Goal: Task Accomplishment & Management: Complete application form

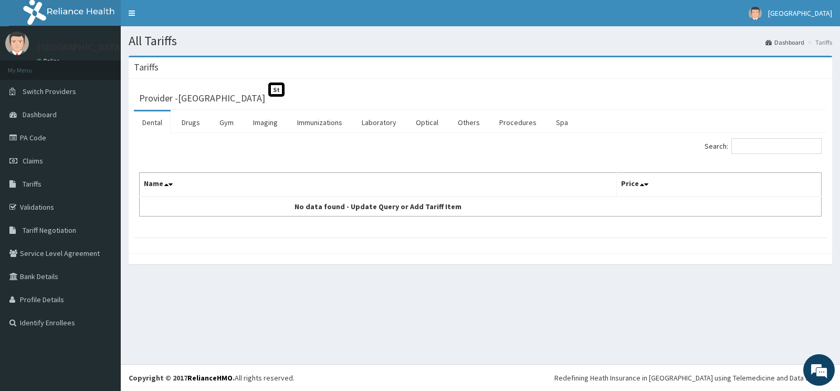
click at [191, 129] on link "Drugs" at bounding box center [190, 122] width 35 height 22
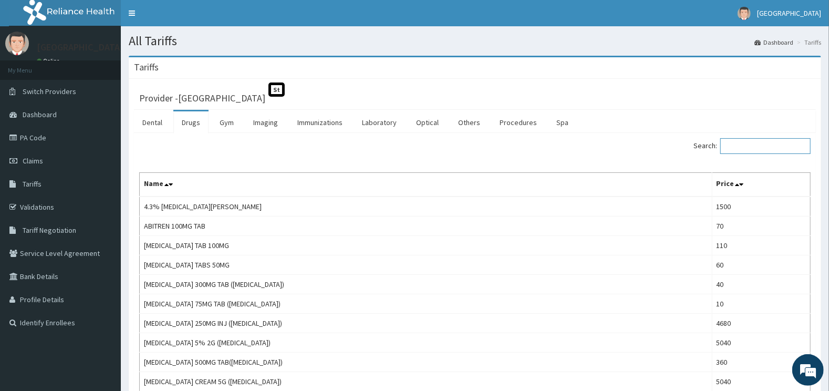
click at [734, 144] on input "Search:" at bounding box center [765, 146] width 90 height 16
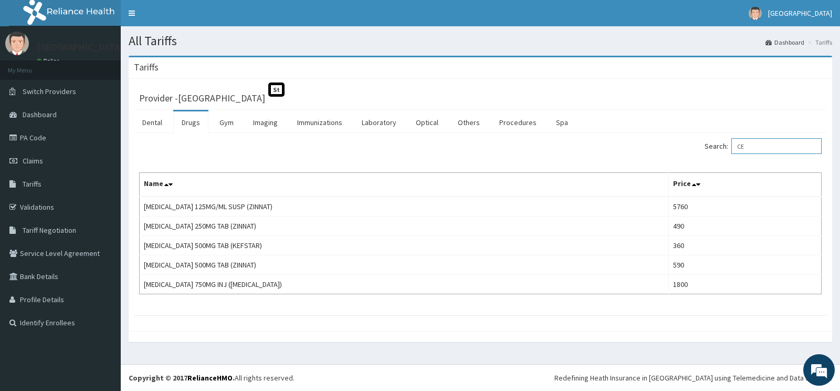
type input "C"
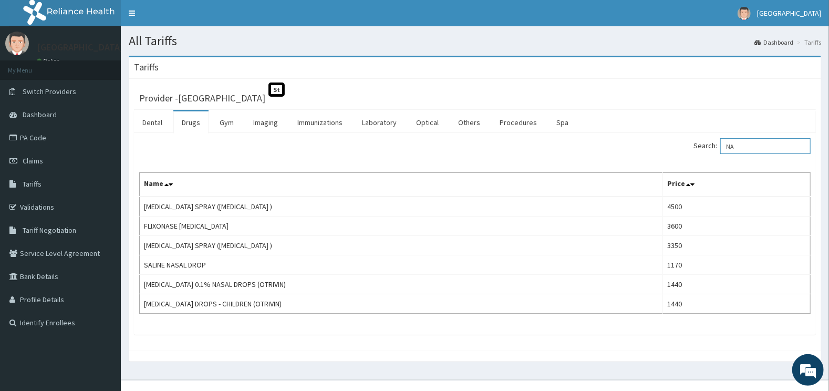
type input "N"
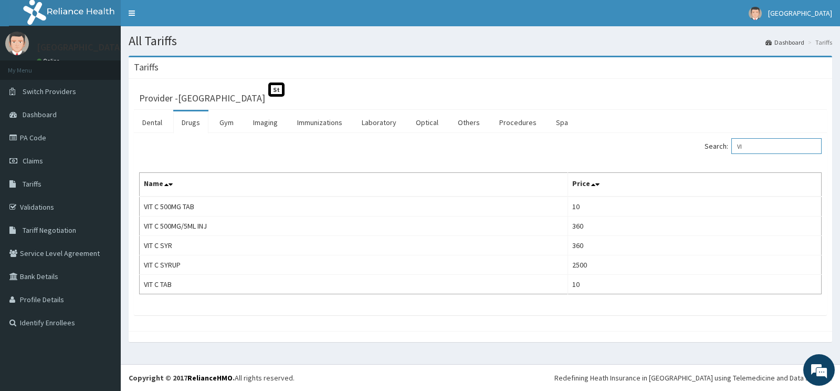
type input "V"
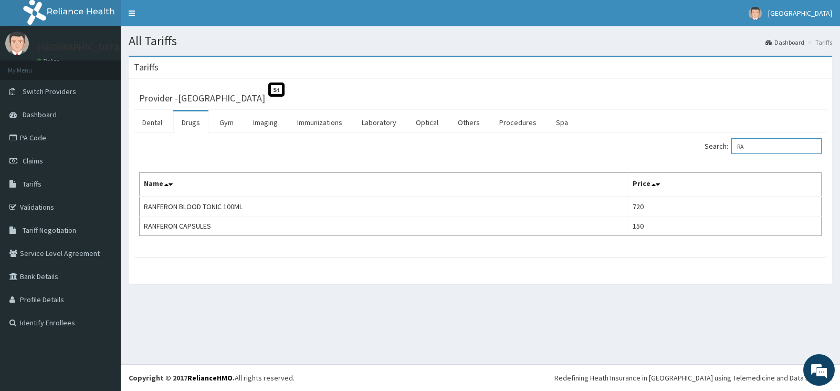
type input "R"
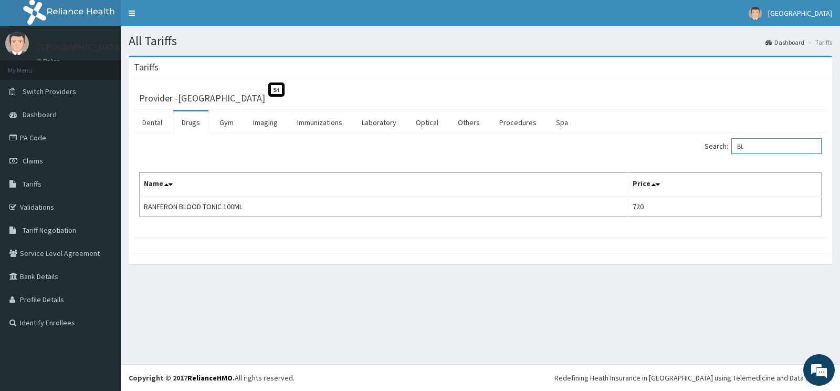
type input "B"
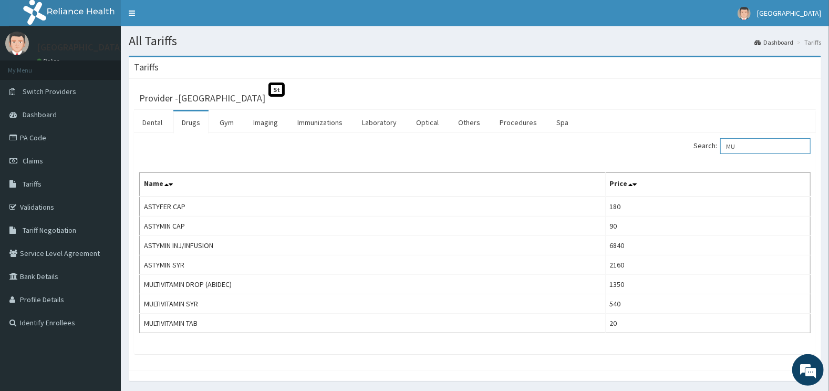
type input "M"
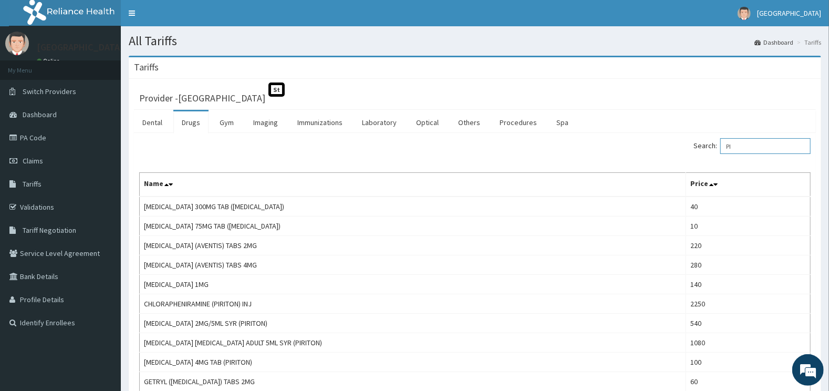
type input "P"
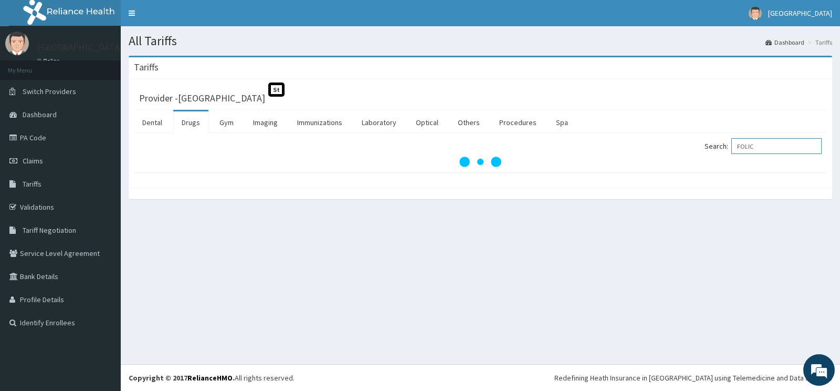
type input "FOLIC"
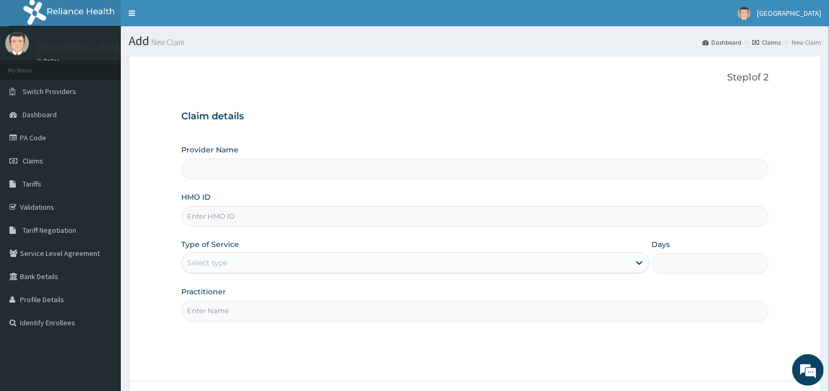
click at [228, 172] on input "Provider Name" at bounding box center [475, 169] width 588 height 20
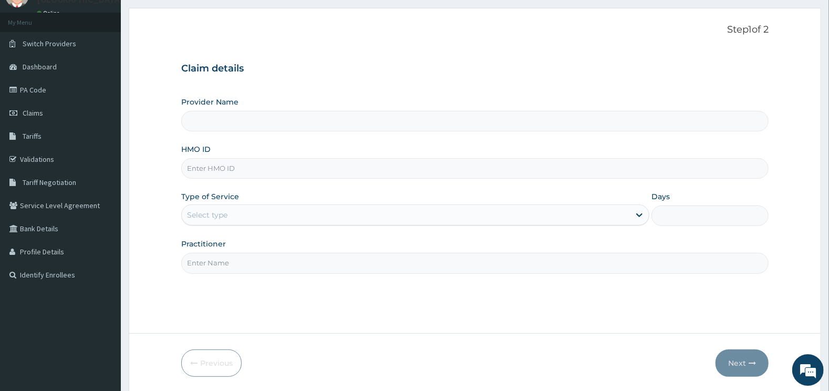
scroll to position [55, 0]
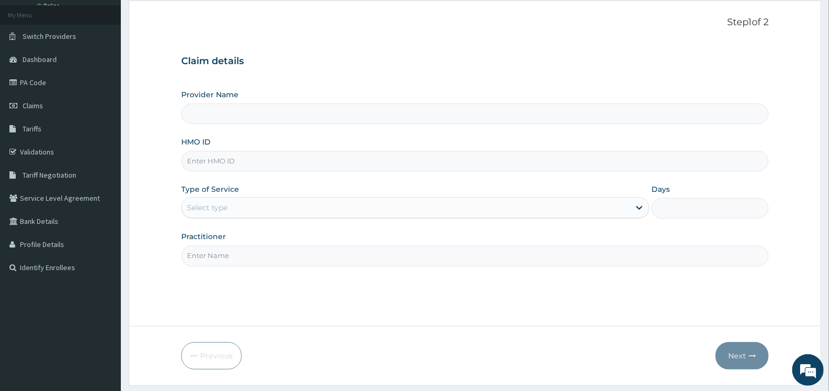
click at [239, 159] on input "HMO ID" at bounding box center [475, 161] width 588 height 20
type input "ELI/10085/A"
click at [246, 116] on input "Provider Name" at bounding box center [475, 113] width 588 height 20
click at [220, 206] on div "Select type" at bounding box center [207, 207] width 40 height 11
click at [279, 205] on div "Select type" at bounding box center [406, 207] width 449 height 17
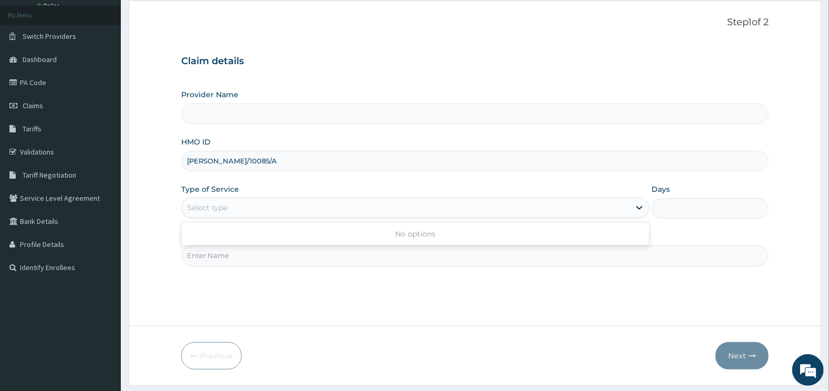
click at [279, 205] on div "Select type" at bounding box center [406, 207] width 449 height 17
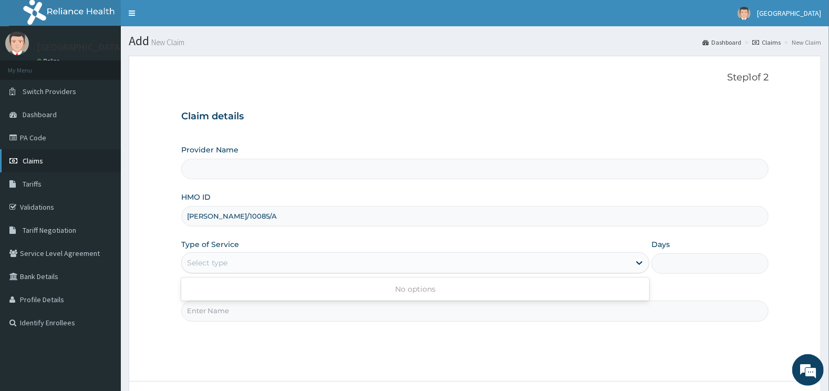
click at [44, 164] on link "Claims" at bounding box center [60, 160] width 121 height 23
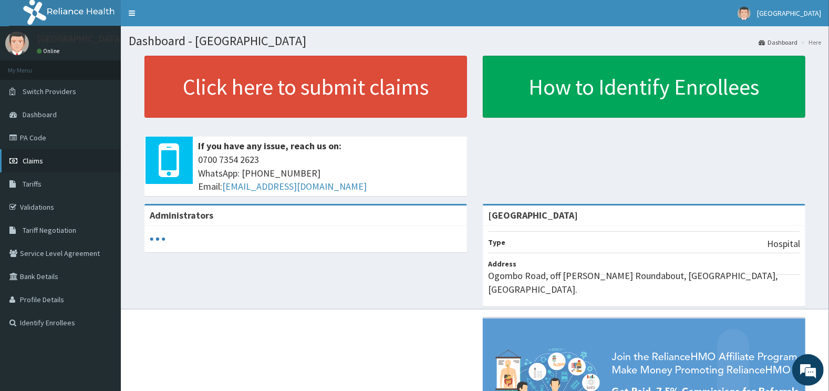
click at [70, 168] on link "Claims" at bounding box center [60, 160] width 121 height 23
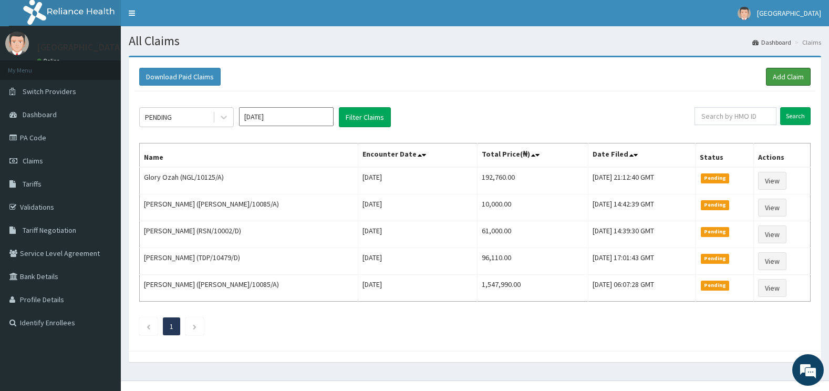
click at [798, 75] on link "Add Claim" at bounding box center [788, 77] width 45 height 18
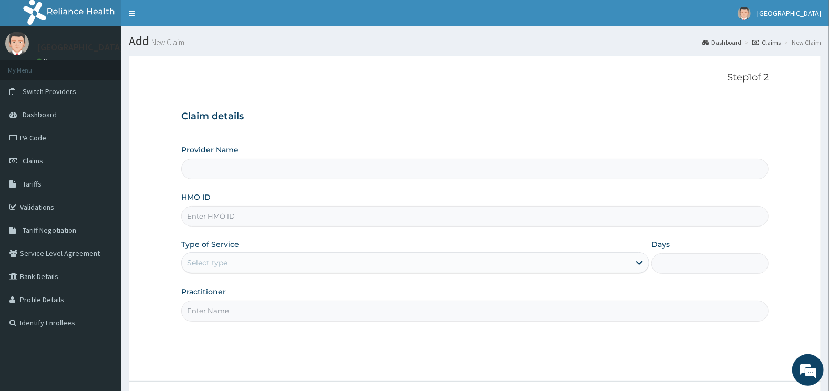
click at [221, 216] on input "HMO ID" at bounding box center [475, 216] width 588 height 20
type input "[GEOGRAPHIC_DATA]"
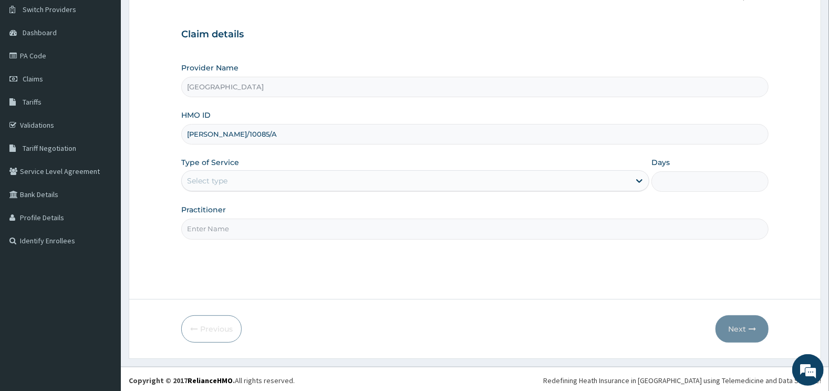
scroll to position [84, 0]
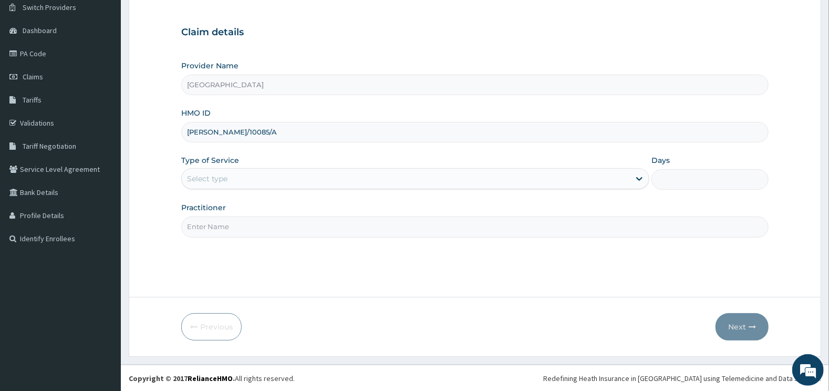
type input "ELI/10085/A"
click at [264, 170] on div "Select type" at bounding box center [406, 178] width 449 height 17
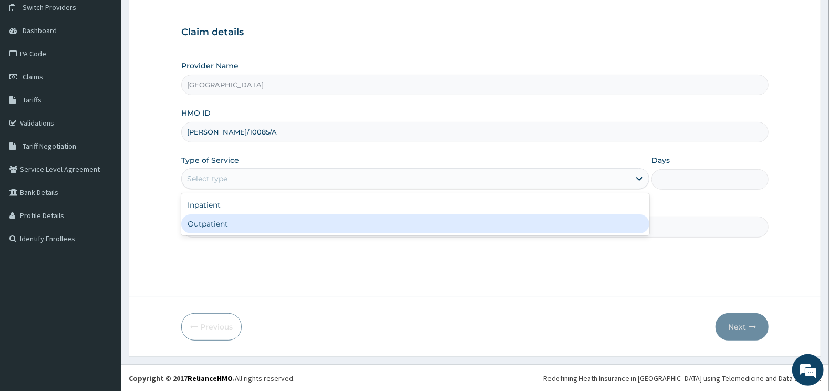
scroll to position [0, 0]
click at [217, 226] on div "Outpatient" at bounding box center [415, 223] width 469 height 19
type input "1"
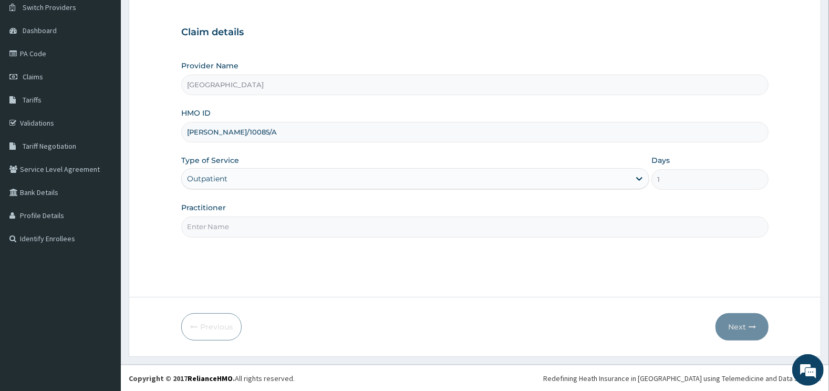
click at [233, 216] on input "Practitioner" at bounding box center [475, 226] width 588 height 20
type input "GENERAL"
click at [738, 329] on button "Next" at bounding box center [741, 326] width 53 height 27
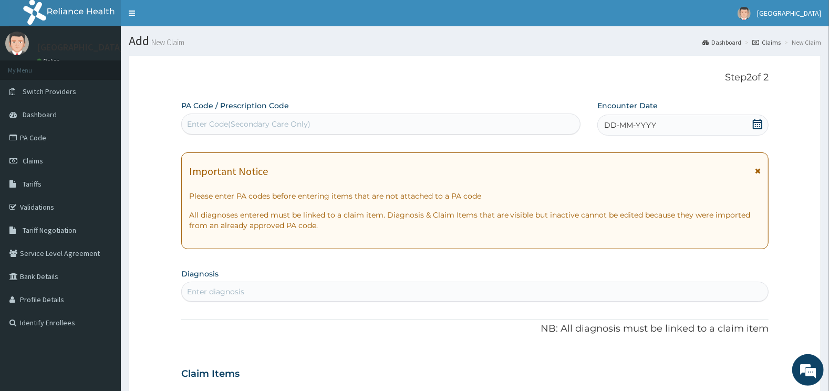
click at [322, 124] on div "Enter Code(Secondary Care Only)" at bounding box center [381, 124] width 399 height 17
type input "PA/FFEACC"
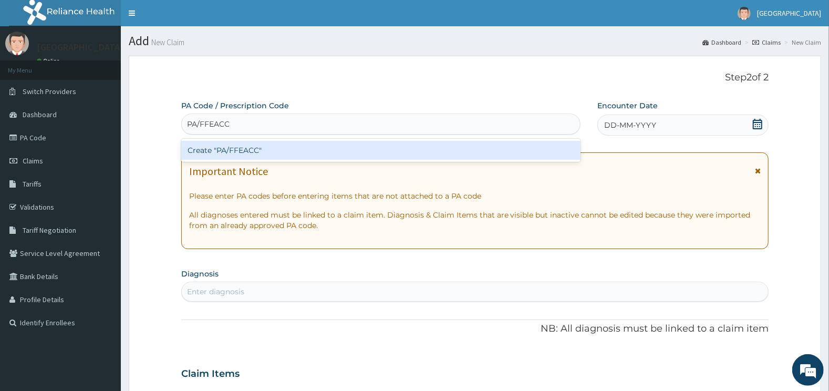
click at [337, 147] on div "Create "PA/FFEACC"" at bounding box center [381, 150] width 400 height 19
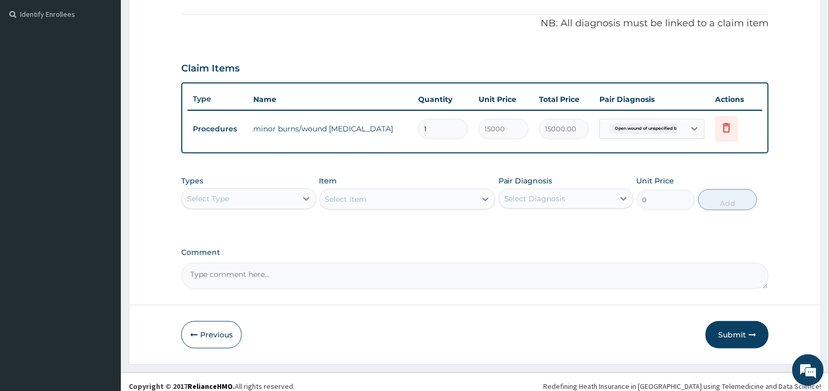
scroll to position [315, 0]
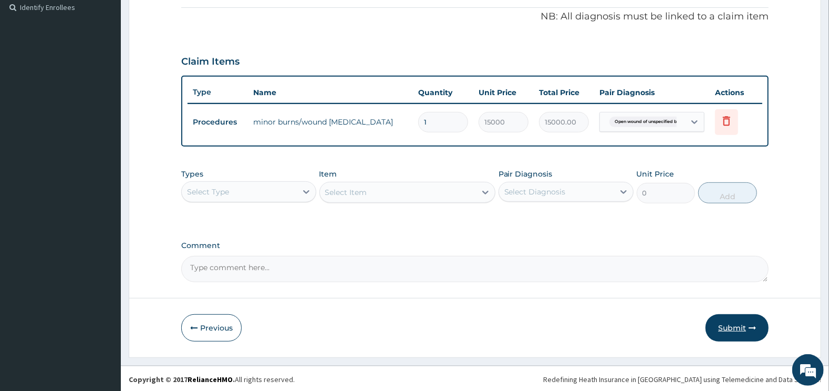
click at [736, 328] on button "Submit" at bounding box center [736, 327] width 63 height 27
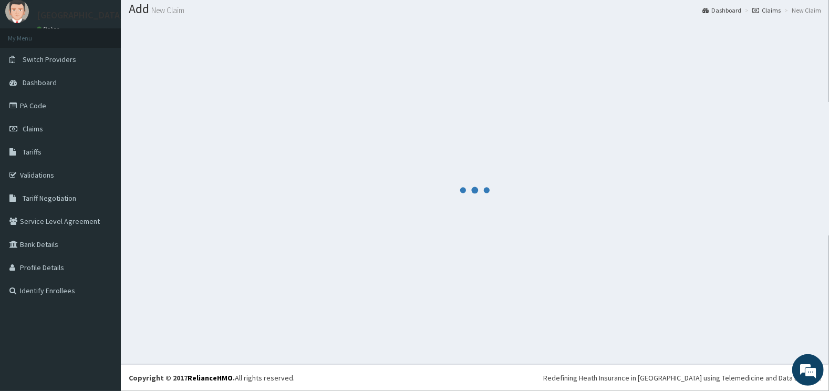
scroll to position [32, 0]
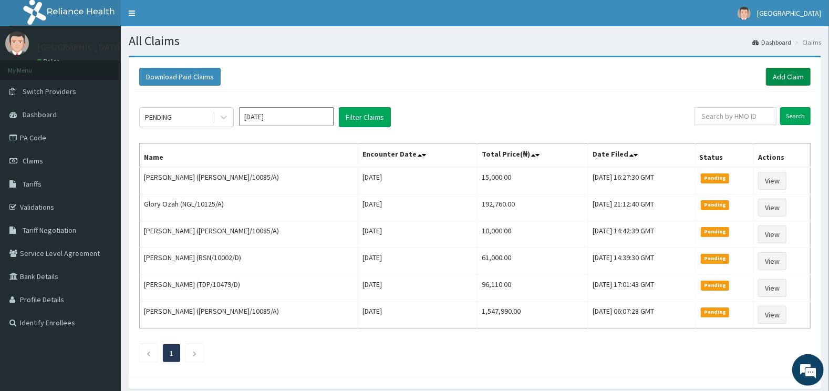
click at [776, 75] on link "Add Claim" at bounding box center [788, 77] width 45 height 18
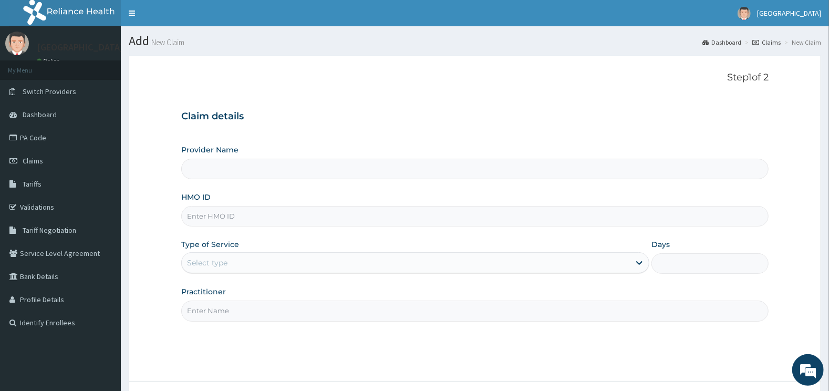
click at [216, 214] on input "HMO ID" at bounding box center [475, 216] width 588 height 20
type input "[GEOGRAPHIC_DATA]"
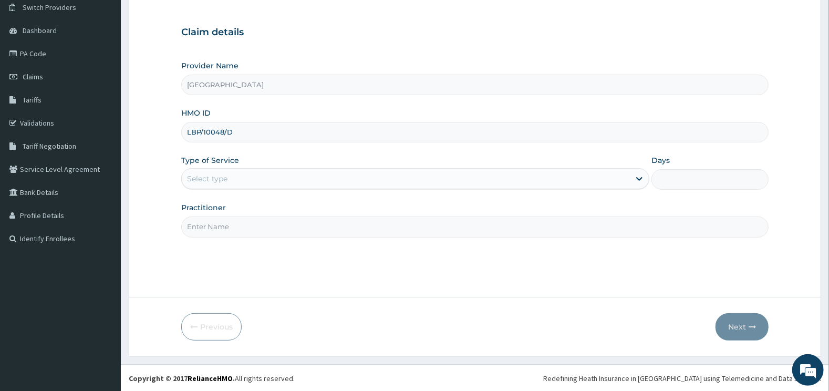
type input "LBP/10048/D"
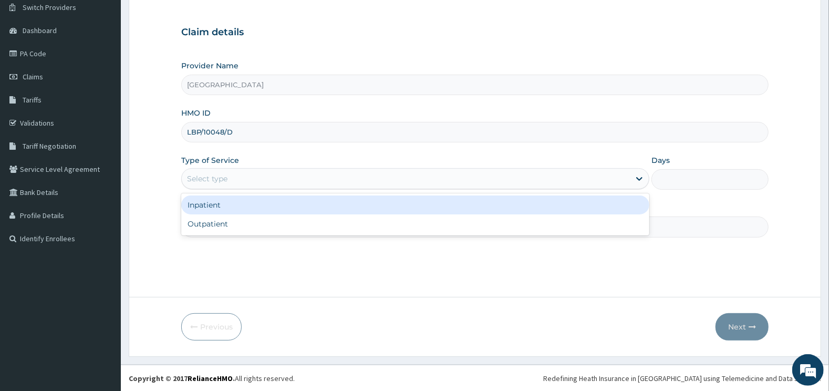
click at [249, 172] on div "Select type" at bounding box center [406, 178] width 449 height 17
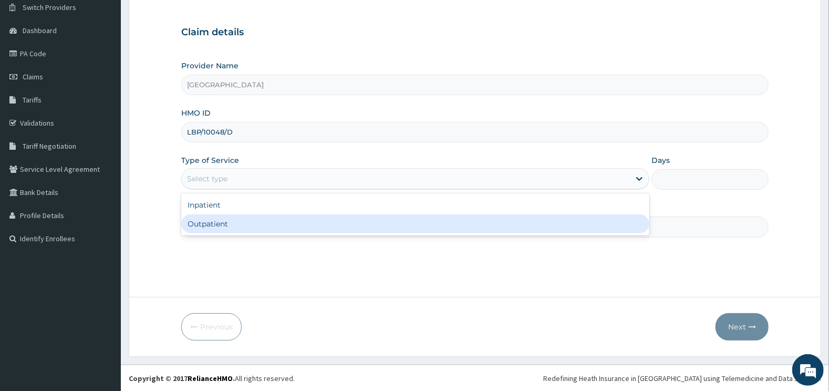
click at [210, 221] on div "Outpatient" at bounding box center [415, 223] width 469 height 19
type input "1"
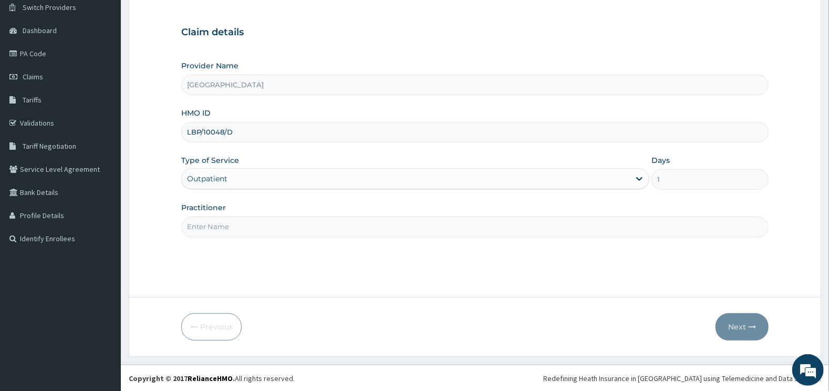
scroll to position [0, 0]
click at [218, 224] on input "Practitioner" at bounding box center [475, 226] width 588 height 20
type input "GENERAL"
click at [736, 322] on button "Next" at bounding box center [741, 326] width 53 height 27
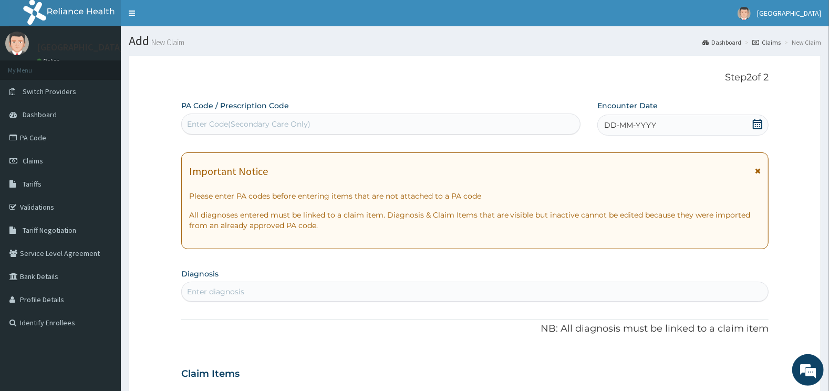
click at [230, 121] on div "Enter Code(Secondary Care Only)" at bounding box center [248, 124] width 123 height 11
type input "PA/2955B7"
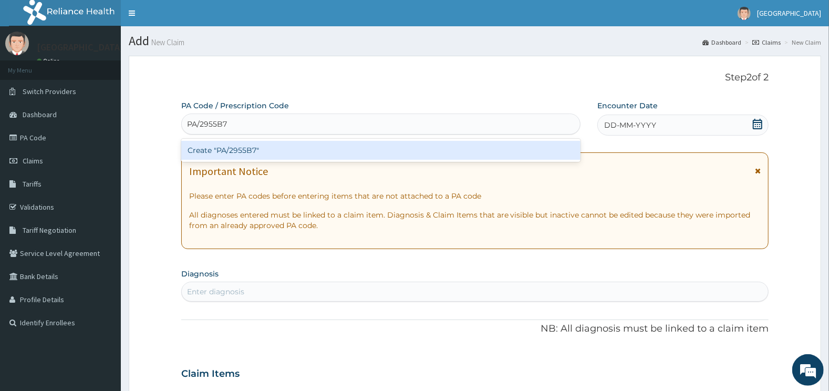
click at [244, 147] on div "Create "PA/2955B7"" at bounding box center [381, 150] width 400 height 19
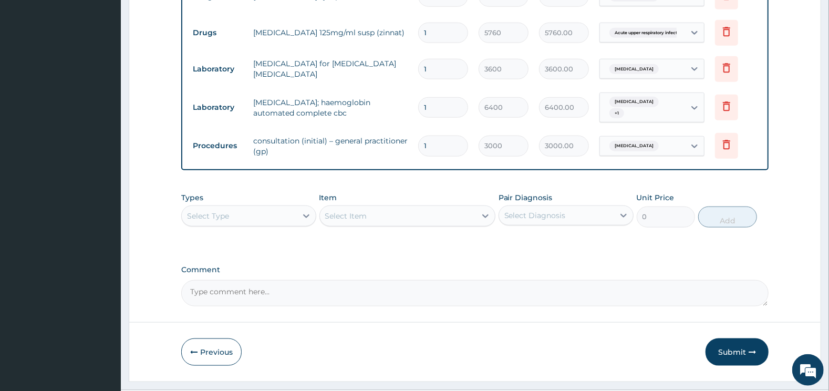
scroll to position [678, 0]
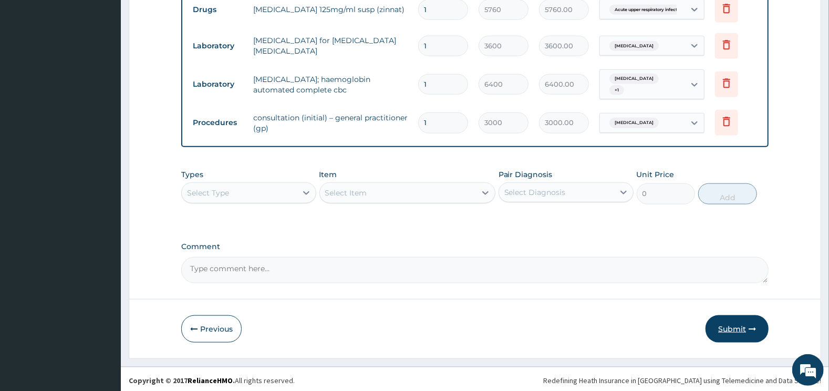
click at [729, 319] on button "Submit" at bounding box center [736, 328] width 63 height 27
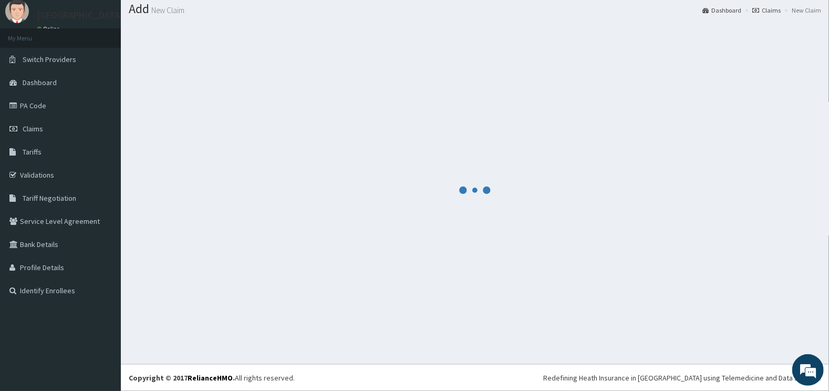
scroll to position [32, 0]
